Goal: Information Seeking & Learning: Learn about a topic

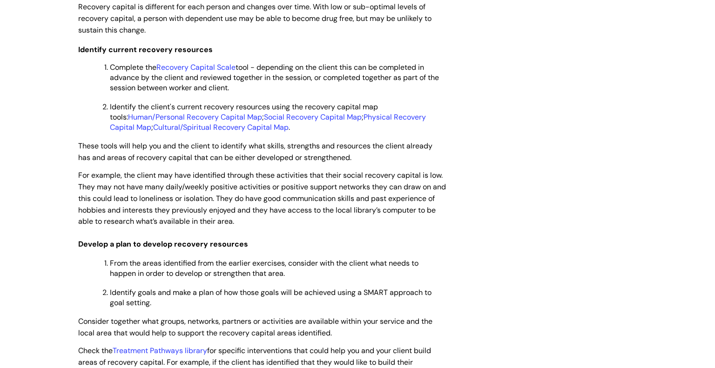
scroll to position [1673, 0]
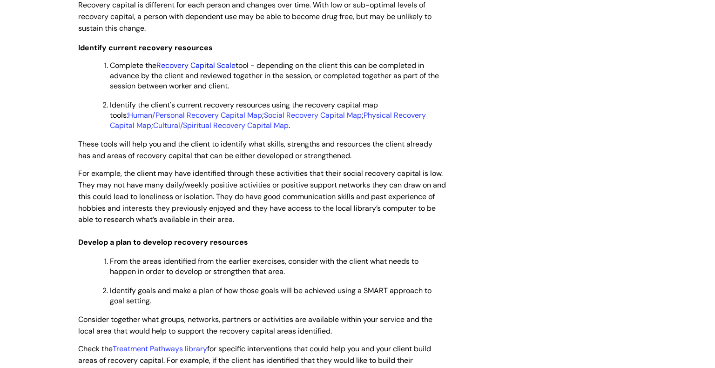
click at [197, 70] on link "Recovery Capital Scale" at bounding box center [195, 66] width 79 height 10
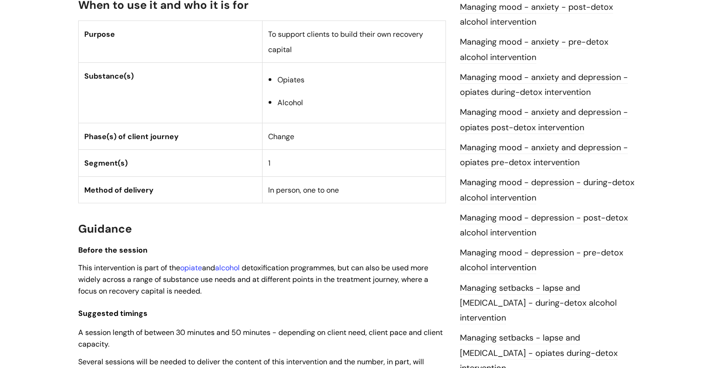
scroll to position [499, 0]
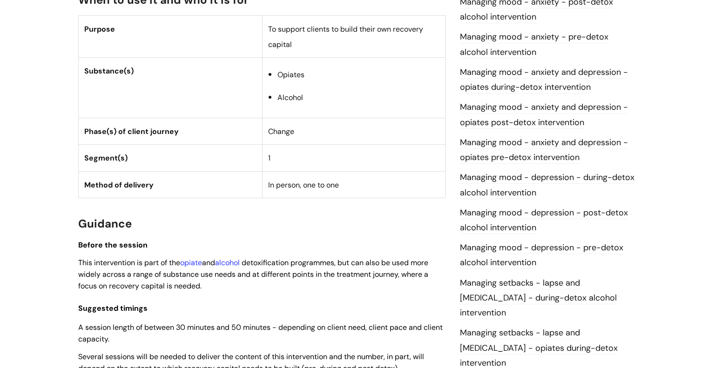
click at [488, 178] on link "Managing mood - depression - during-detox alcohol intervention" at bounding box center [547, 185] width 175 height 27
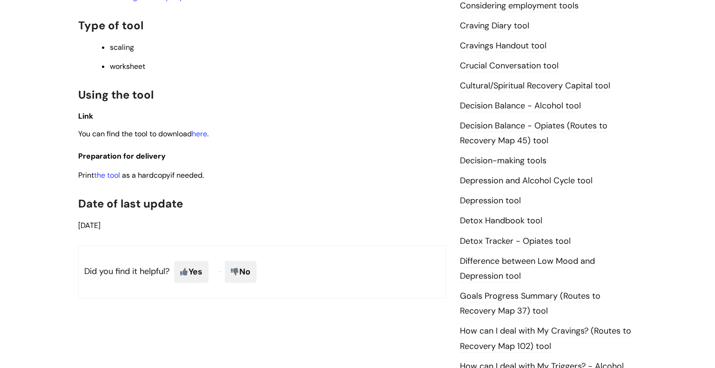
scroll to position [386, 0]
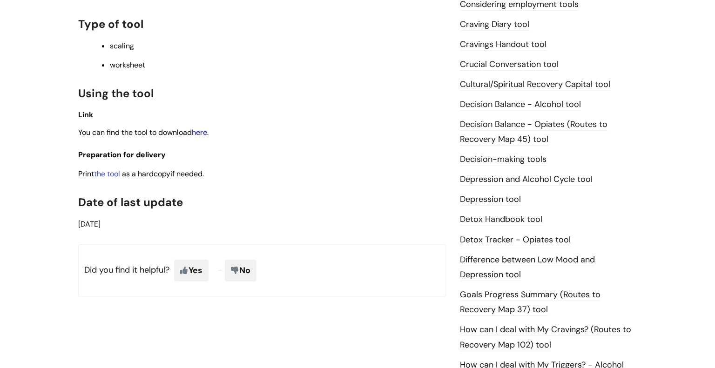
click at [201, 136] on link "here" at bounding box center [199, 133] width 15 height 10
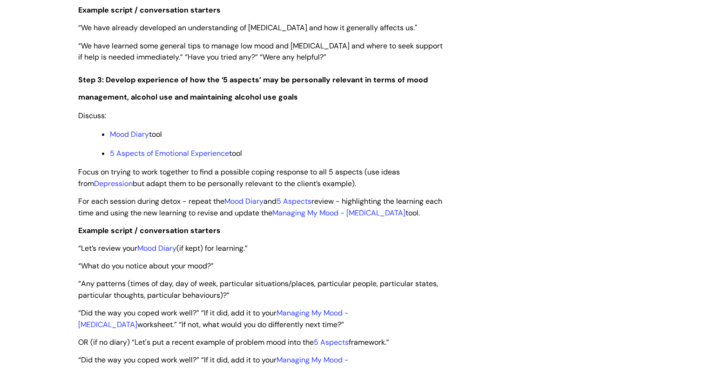
scroll to position [1417, 0]
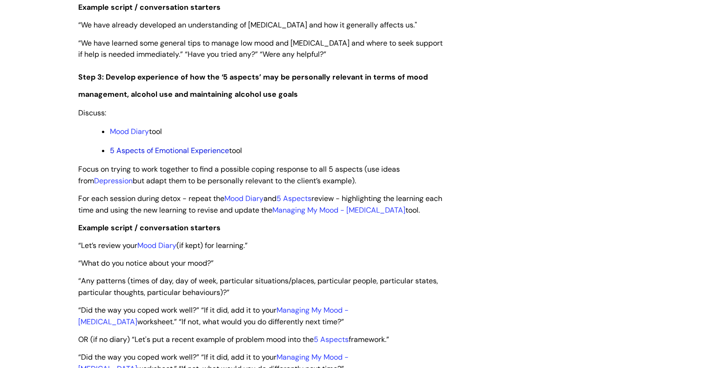
click at [155, 156] on link "5 Aspects of Emotional Experience" at bounding box center [169, 151] width 119 height 10
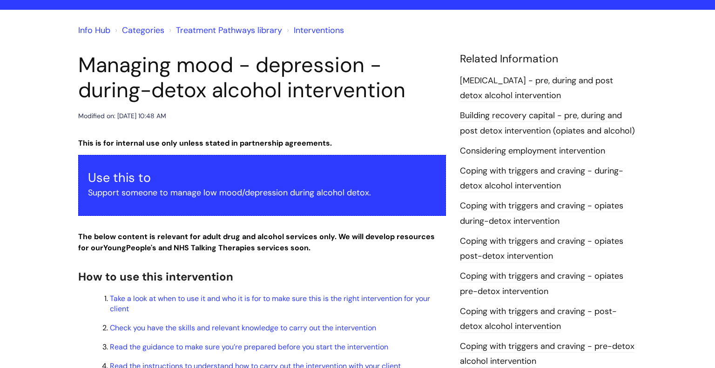
scroll to position [0, 0]
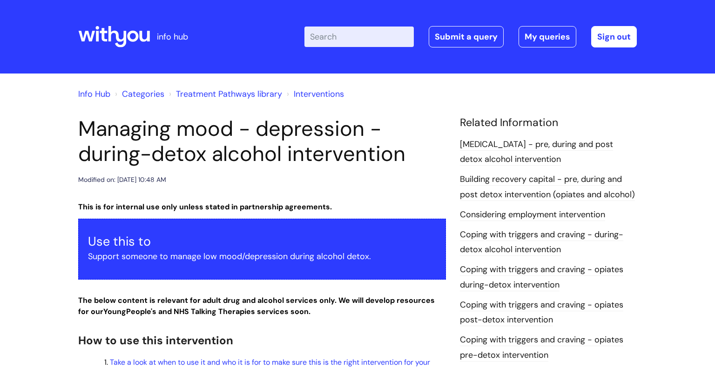
click at [554, 149] on link "Alcohol Withdrawal Syndrome - pre, during and post detox alcohol intervention" at bounding box center [536, 152] width 153 height 27
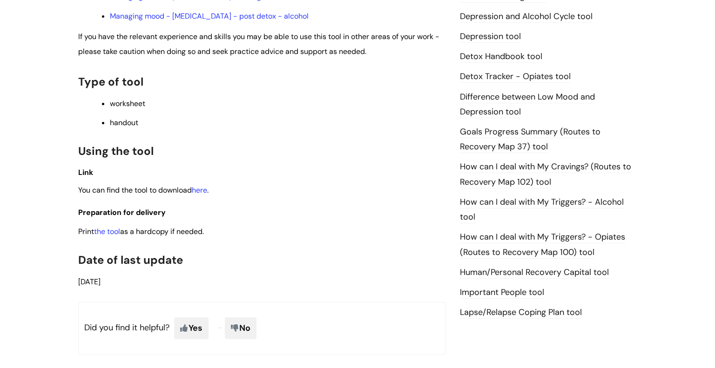
scroll to position [529, 0]
click at [207, 195] on link "here" at bounding box center [199, 190] width 15 height 10
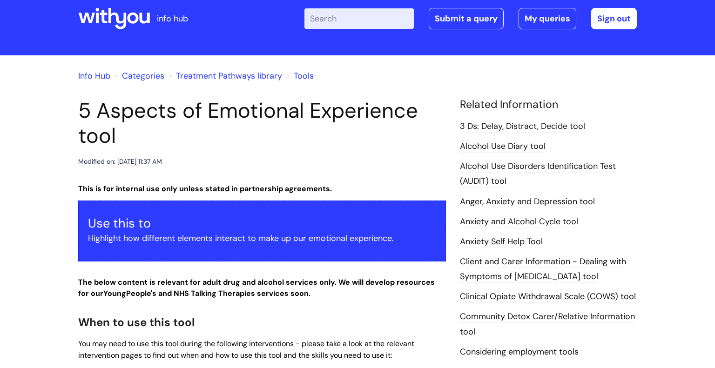
scroll to position [0, 0]
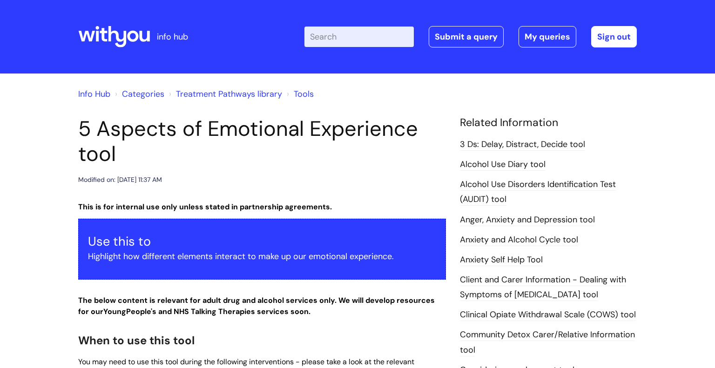
drag, startPoint x: 80, startPoint y: 129, endPoint x: 127, endPoint y: 154, distance: 52.9
click at [127, 154] on h1 "5 Aspects of Emotional Experience tool" at bounding box center [262, 141] width 368 height 50
copy h1 "5 Aspects of Emotional Experience tool"
